Goal: Information Seeking & Learning: Learn about a topic

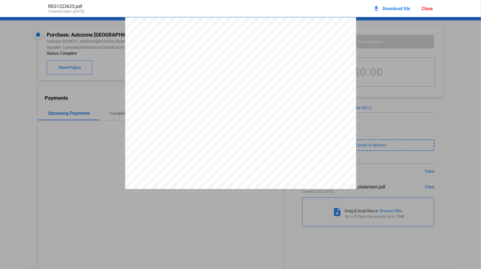
click at [427, 7] on div "Close" at bounding box center [426, 8] width 11 height 5
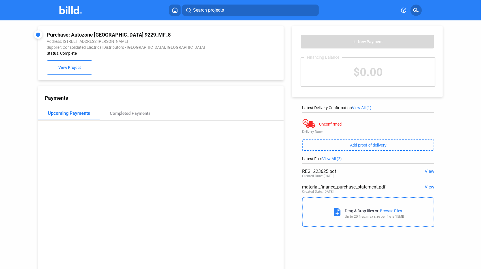
click at [245, 6] on button "Search projects" at bounding box center [250, 10] width 136 height 11
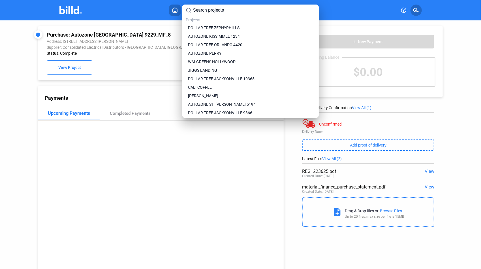
click at [239, 11] on input at bounding box center [254, 10] width 122 height 7
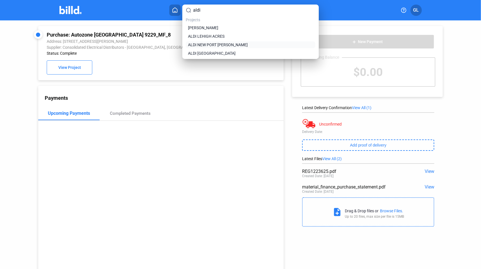
type input "aldi"
click at [229, 45] on span "ALDI NEW PORT [PERSON_NAME]" at bounding box center [218, 45] width 60 height 6
click at [208, 45] on span "ALDI NEW PORT [PERSON_NAME]" at bounding box center [218, 45] width 60 height 6
click at [207, 45] on span "ALDI NEW PORT [PERSON_NAME]" at bounding box center [218, 45] width 60 height 6
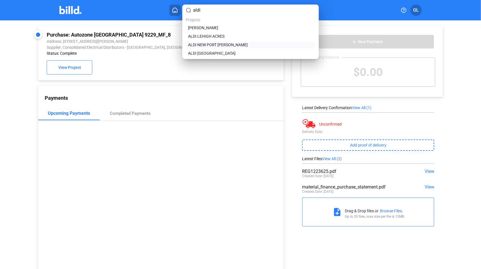
click at [207, 45] on span "ALDI NEW PORT [PERSON_NAME]" at bounding box center [218, 45] width 60 height 6
click at [206, 44] on span "ALDI NEW PORT [PERSON_NAME]" at bounding box center [218, 45] width 60 height 6
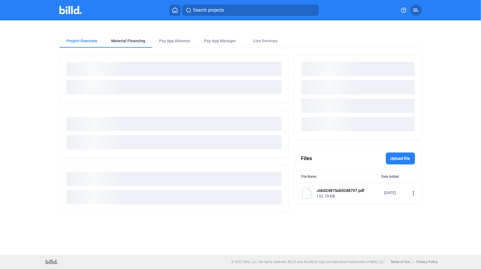
click at [127, 43] on div "Material Financing" at bounding box center [129, 41] width 34 height 6
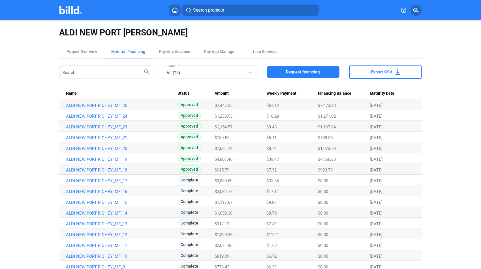
click at [212, 15] on button "Search projects" at bounding box center [250, 10] width 136 height 11
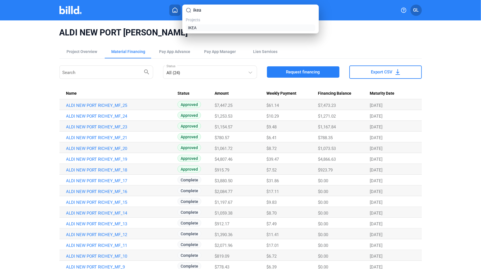
type input "ikea"
click at [206, 27] on link "IKEA" at bounding box center [250, 28] width 127 height 6
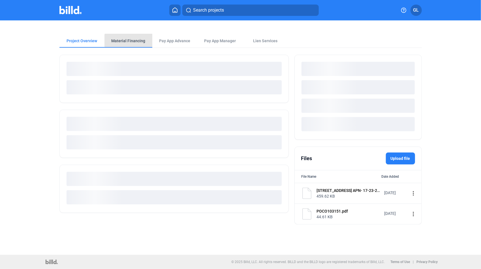
click at [136, 41] on div "Material Financing" at bounding box center [129, 41] width 34 height 6
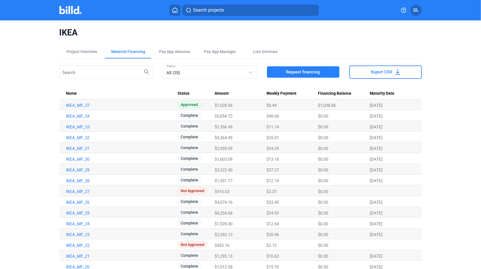
click at [217, 11] on span "Search projects" at bounding box center [208, 10] width 31 height 7
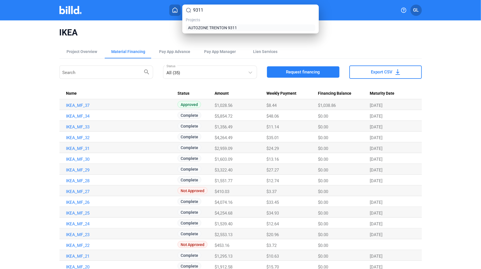
type input "9311"
click at [222, 28] on span "AUTOZONE TRENTON 9311" at bounding box center [212, 28] width 49 height 6
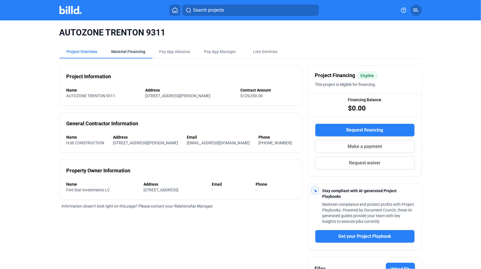
click at [132, 50] on div "Material Financing" at bounding box center [129, 52] width 34 height 6
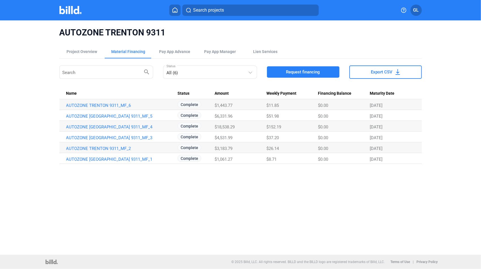
click at [209, 11] on span "Search projects" at bounding box center [208, 10] width 31 height 7
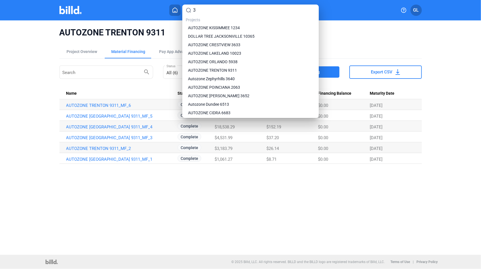
type input "3"
click at [205, 11] on input "3" at bounding box center [254, 10] width 122 height 7
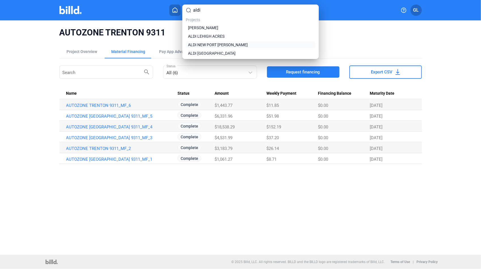
type input "aldi"
click at [222, 47] on span "ALDI NEW PORT [PERSON_NAME]" at bounding box center [218, 45] width 60 height 6
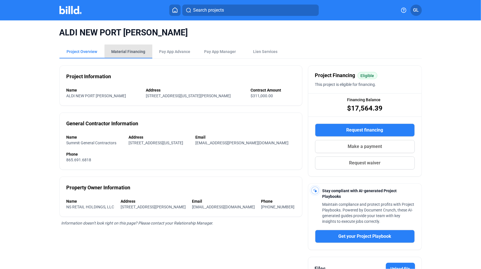
click at [135, 51] on div "Material Financing" at bounding box center [129, 52] width 34 height 6
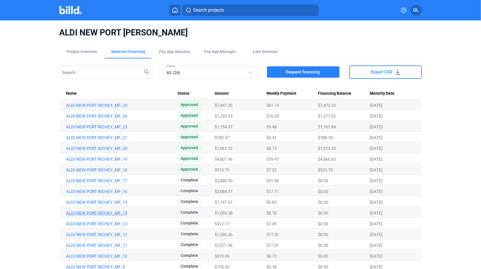
click at [112, 108] on link "ALDI NEW PORT RICHEY_MF_14" at bounding box center [121, 105] width 110 height 5
click at [88, 108] on link "ALDI NEW PORT RICHEY_MF_14" at bounding box center [121, 105] width 110 height 5
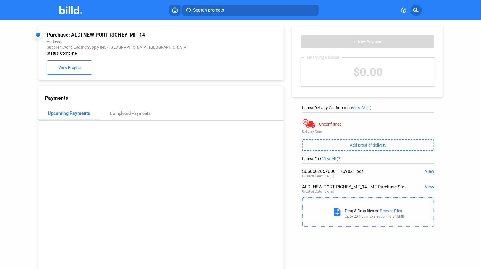
click at [425, 171] on span "View" at bounding box center [430, 170] width 10 height 5
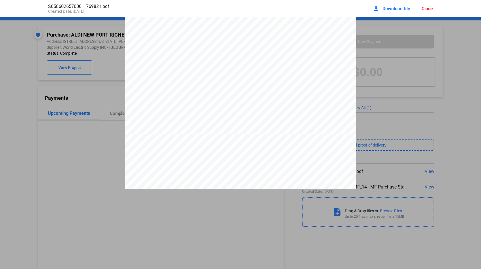
scroll to position [179, 0]
